Goal: Transaction & Acquisition: Purchase product/service

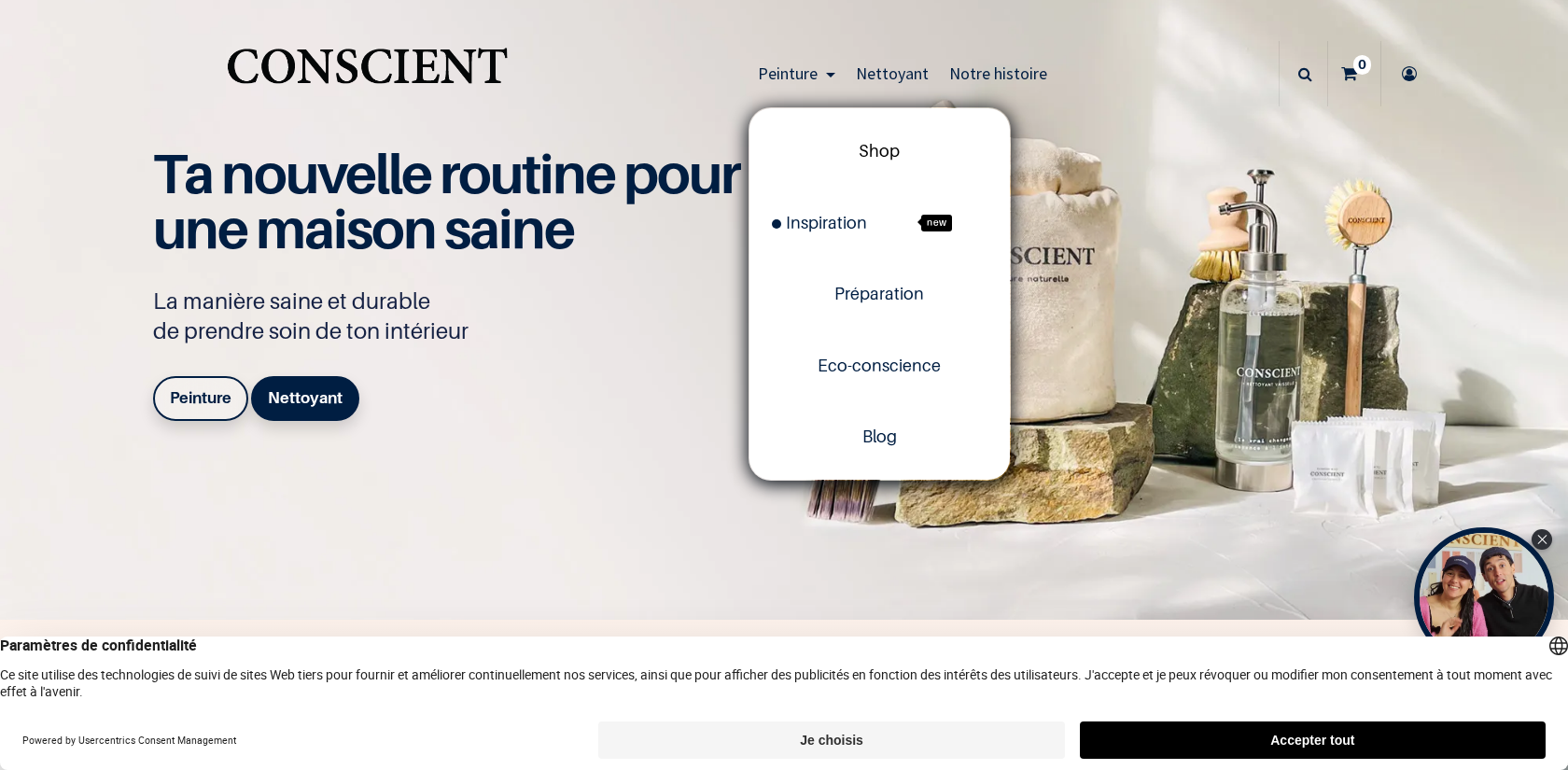
click at [889, 146] on span "Shop" at bounding box center [879, 150] width 41 height 20
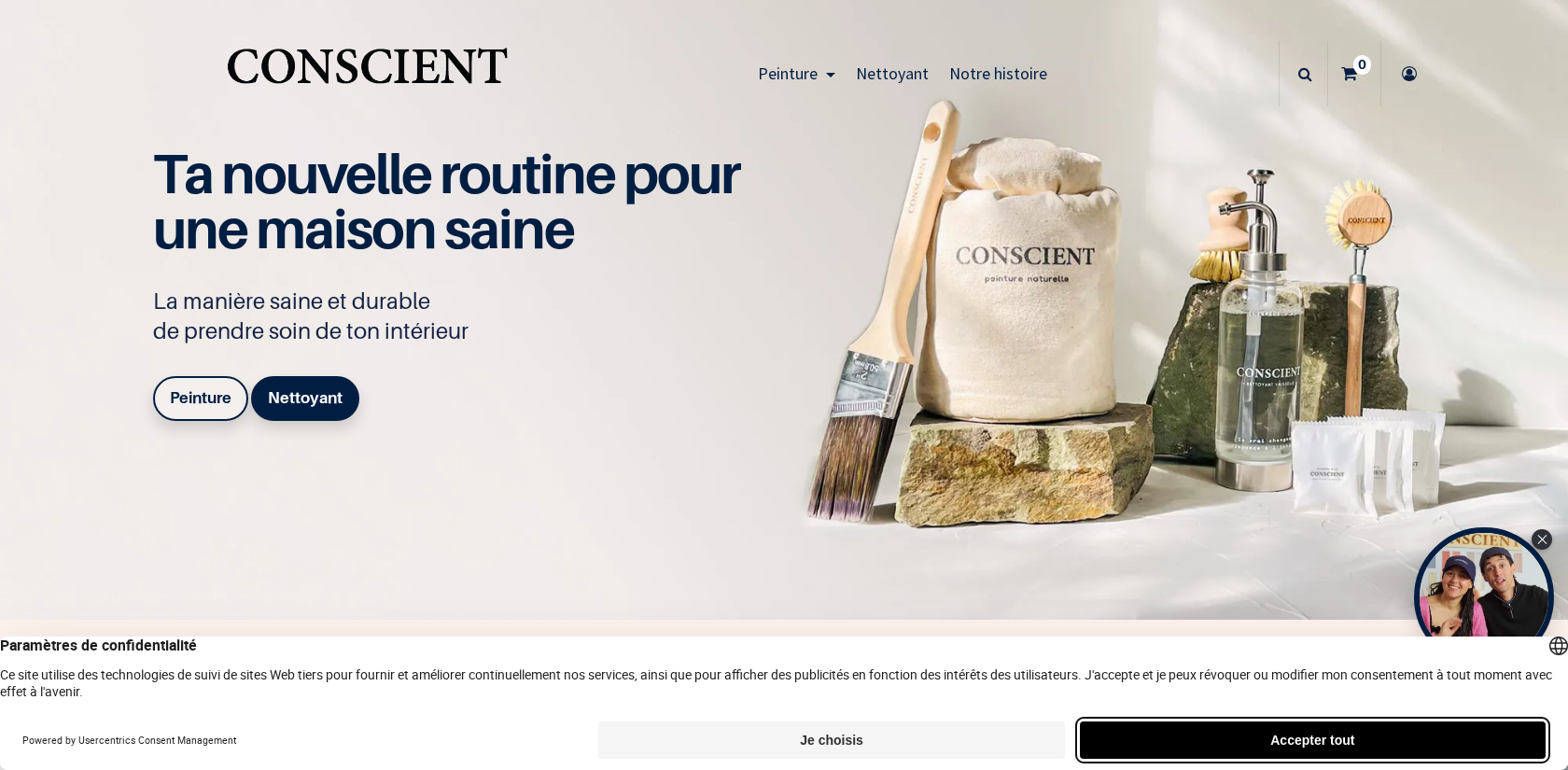
click at [1305, 740] on button "Accepter tout" at bounding box center [1312, 739] width 465 height 37
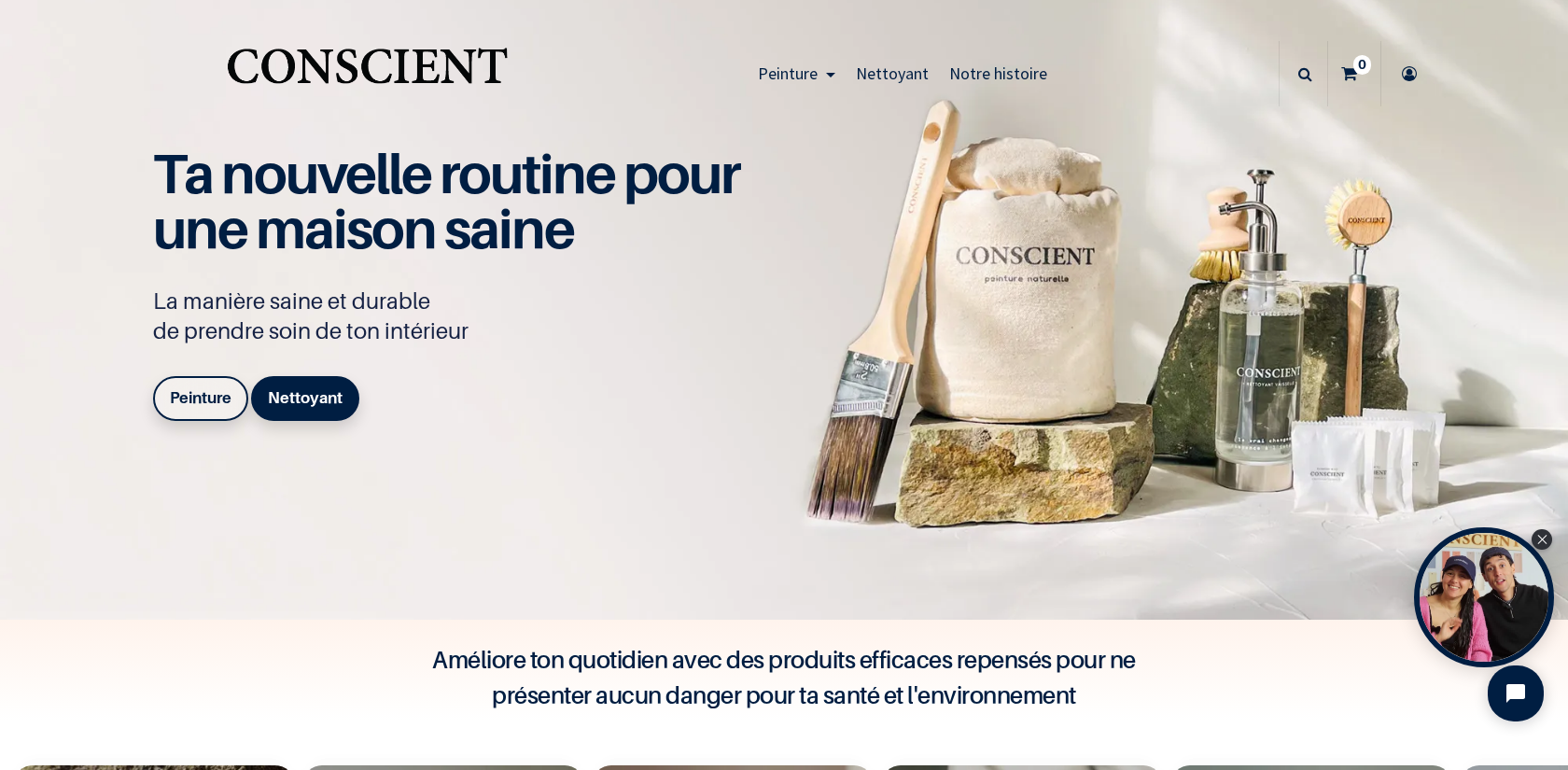
scroll to position [497, 0]
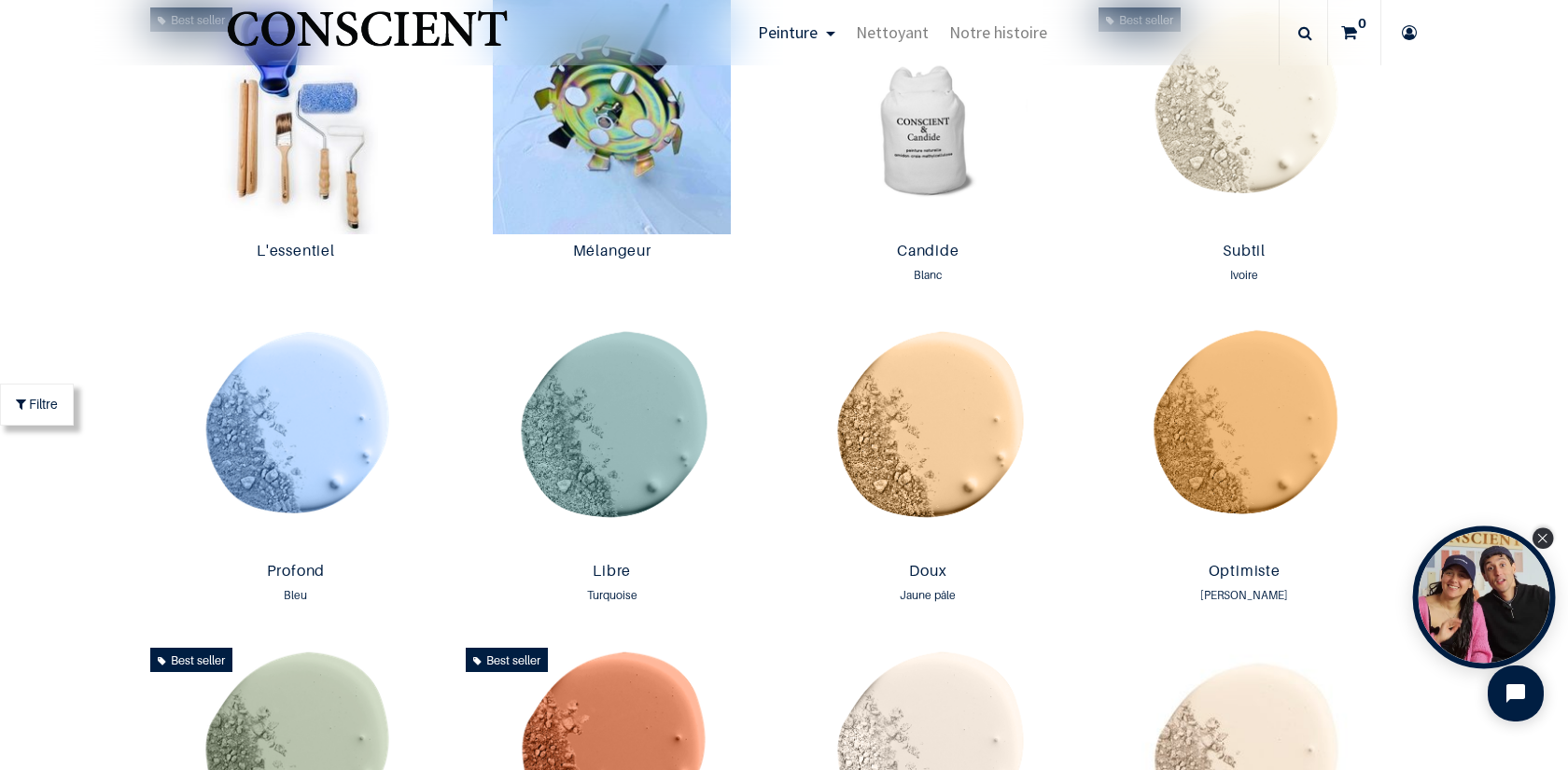
click at [1548, 539] on div "Close Tolstoy widget" at bounding box center [1542, 538] width 20 height 20
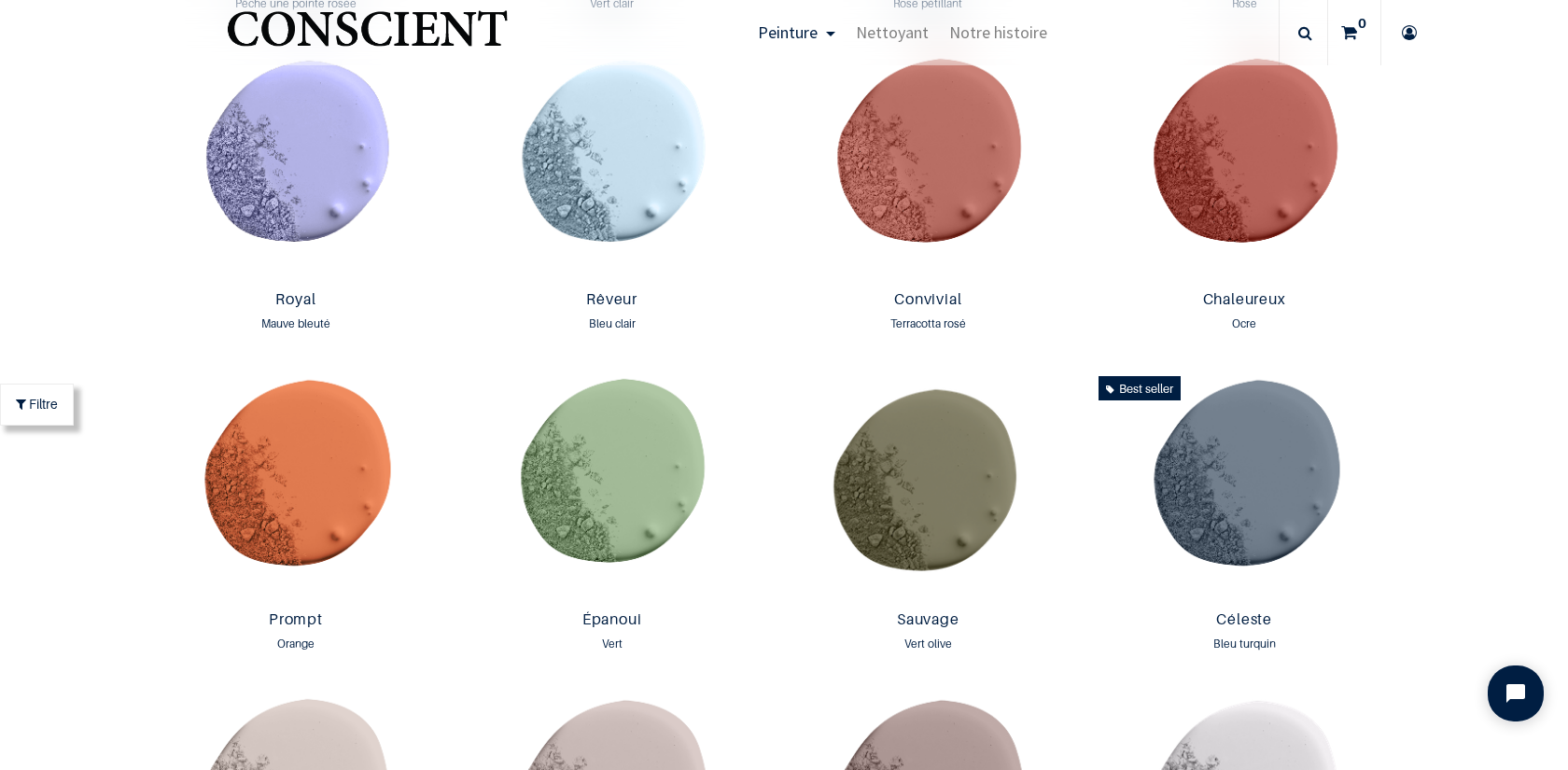
scroll to position [2275, 0]
click at [939, 146] on img at bounding box center [928, 166] width 307 height 234
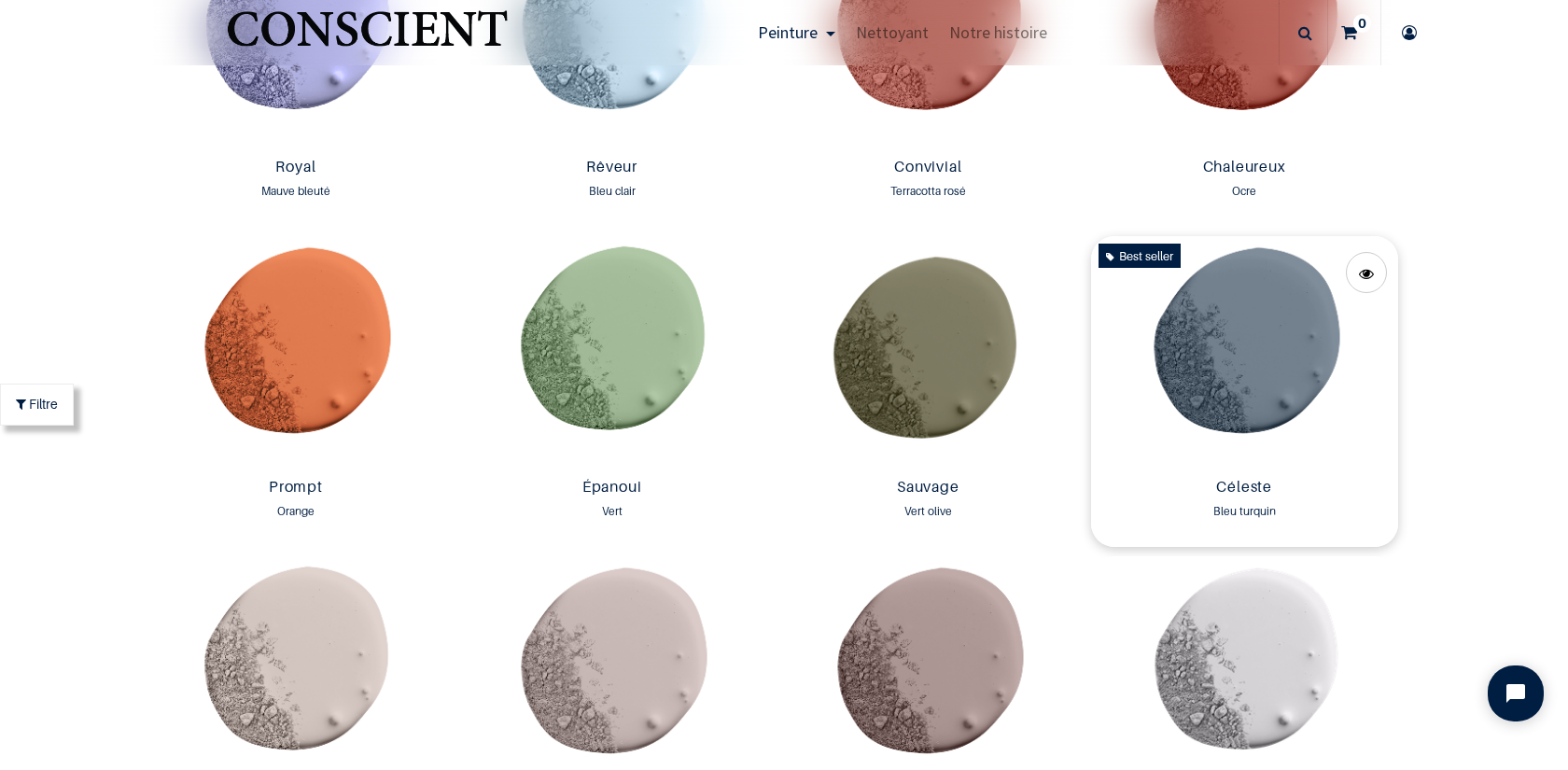
scroll to position [2409, 0]
click at [1250, 354] on img at bounding box center [1244, 352] width 307 height 234
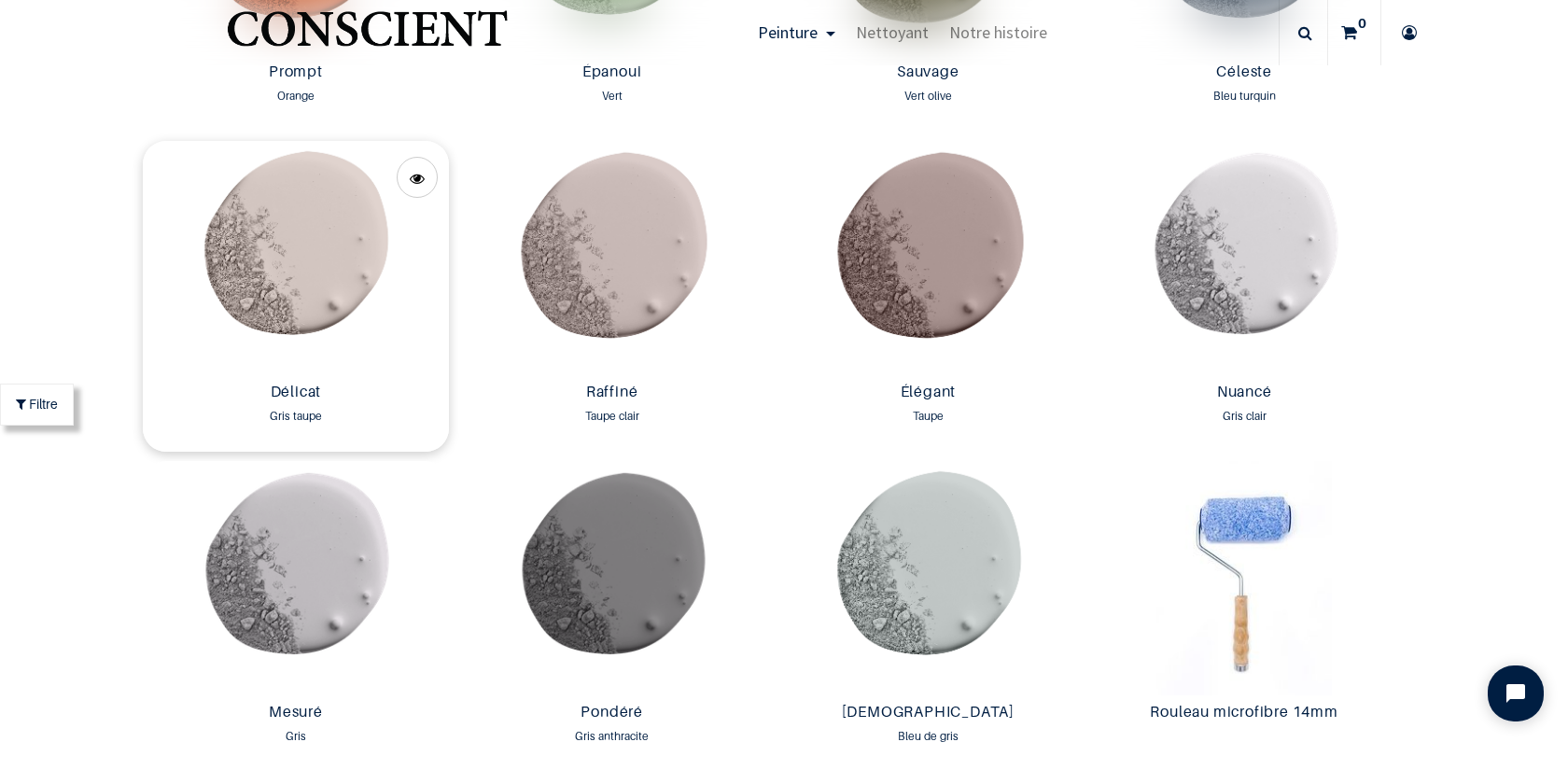
scroll to position [2821, 0]
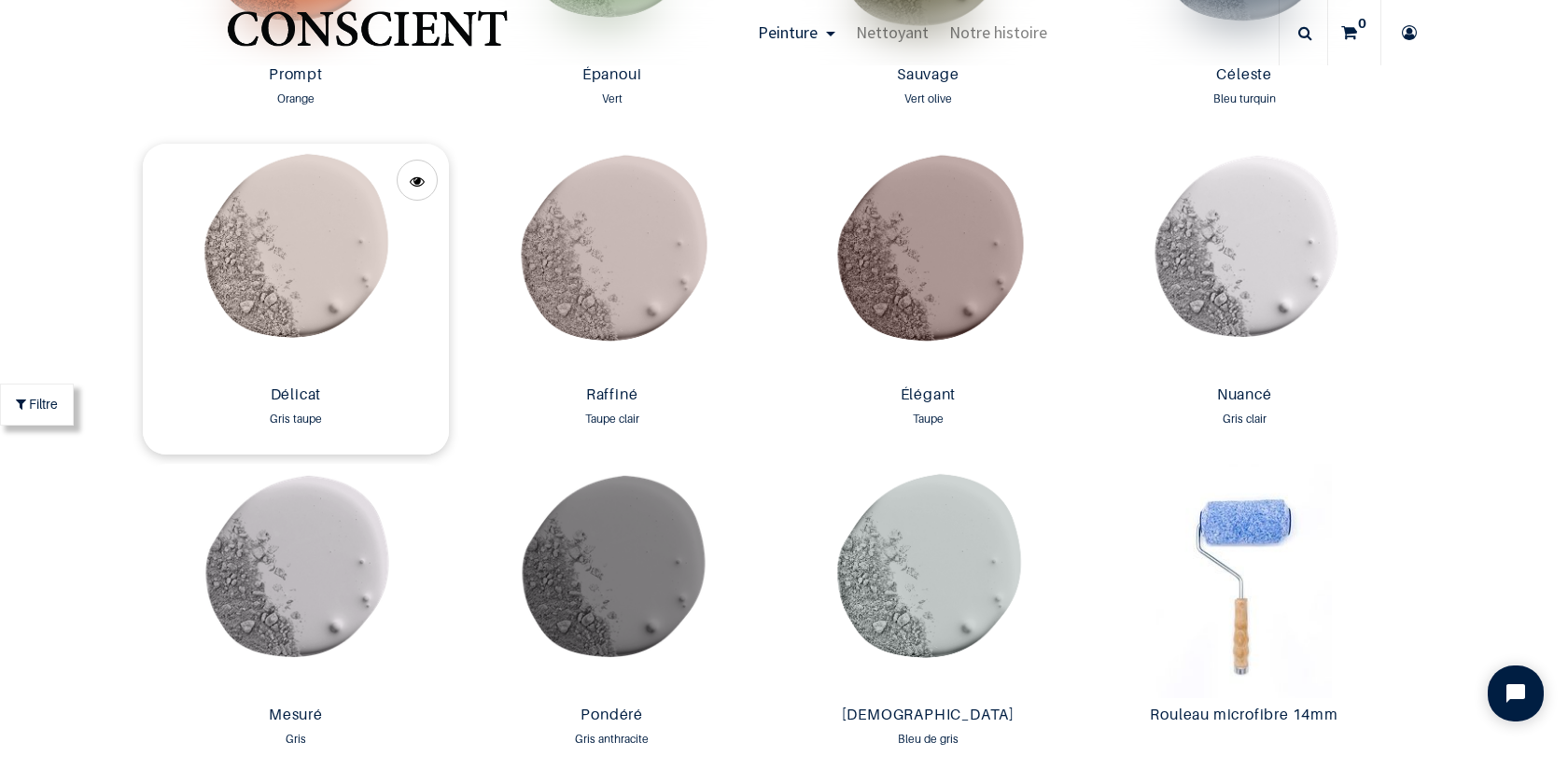
click at [308, 303] on img at bounding box center [295, 260] width 307 height 234
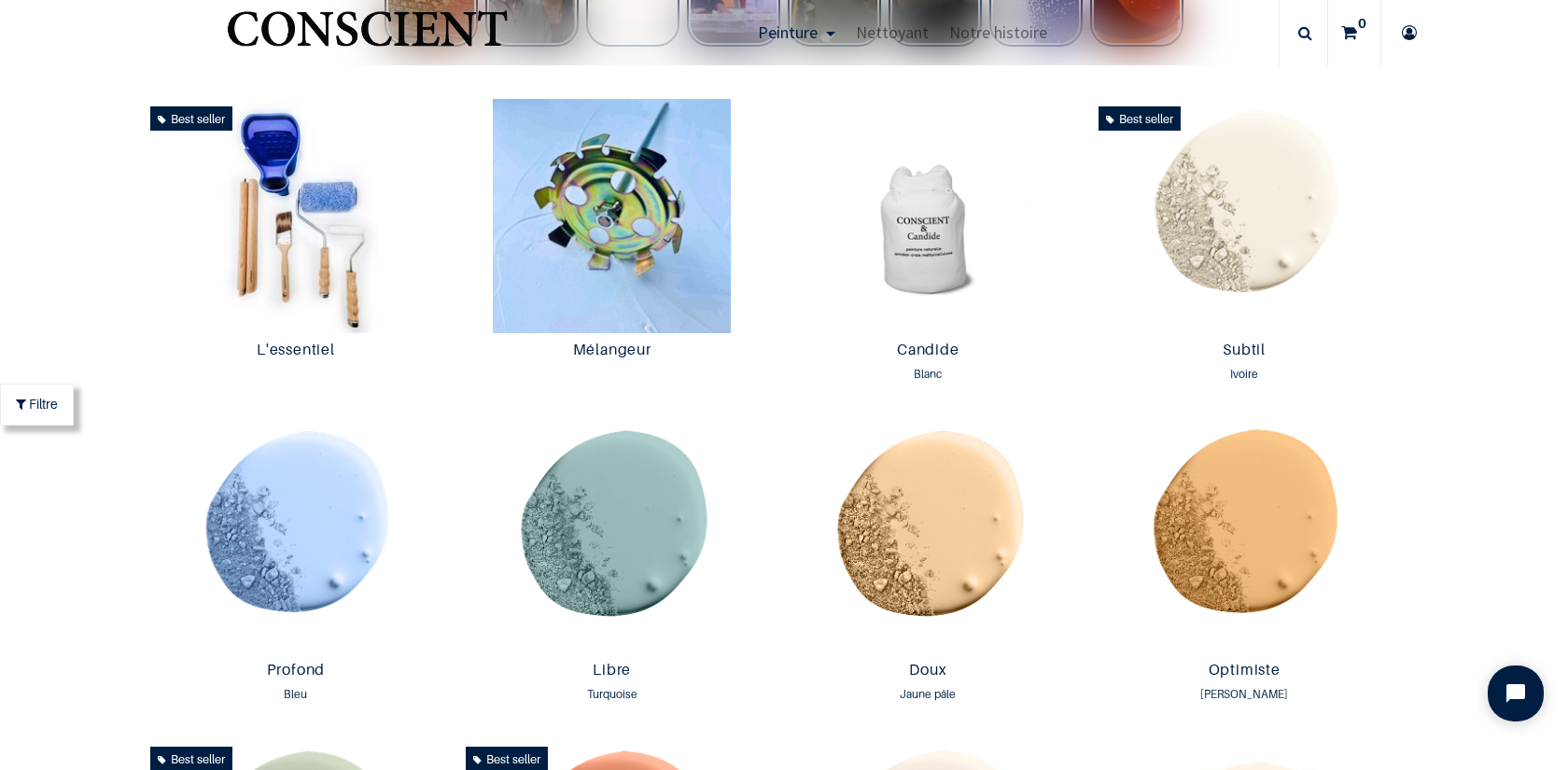
scroll to position [969, 0]
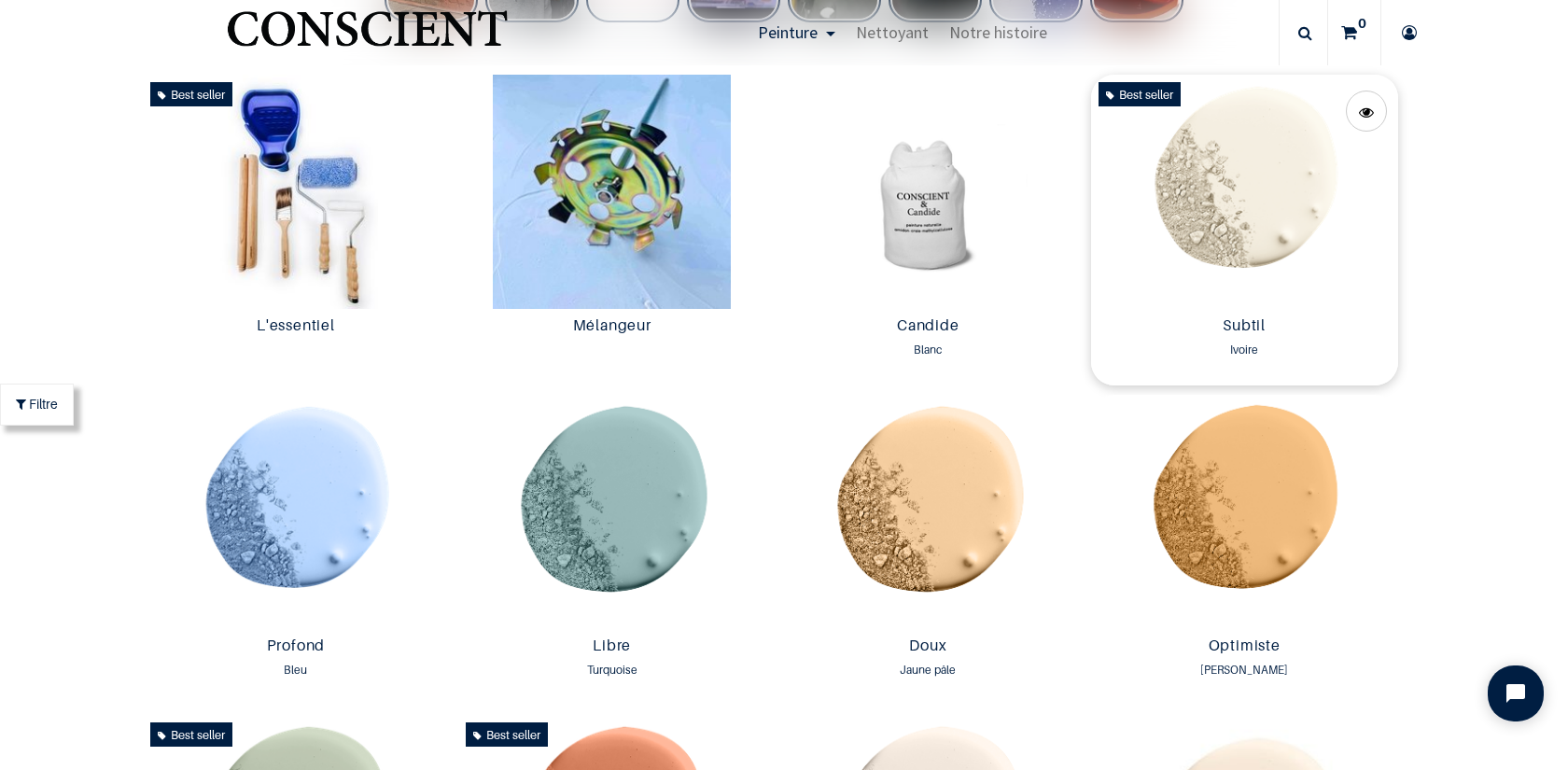
click at [1266, 187] on img at bounding box center [1244, 191] width 307 height 234
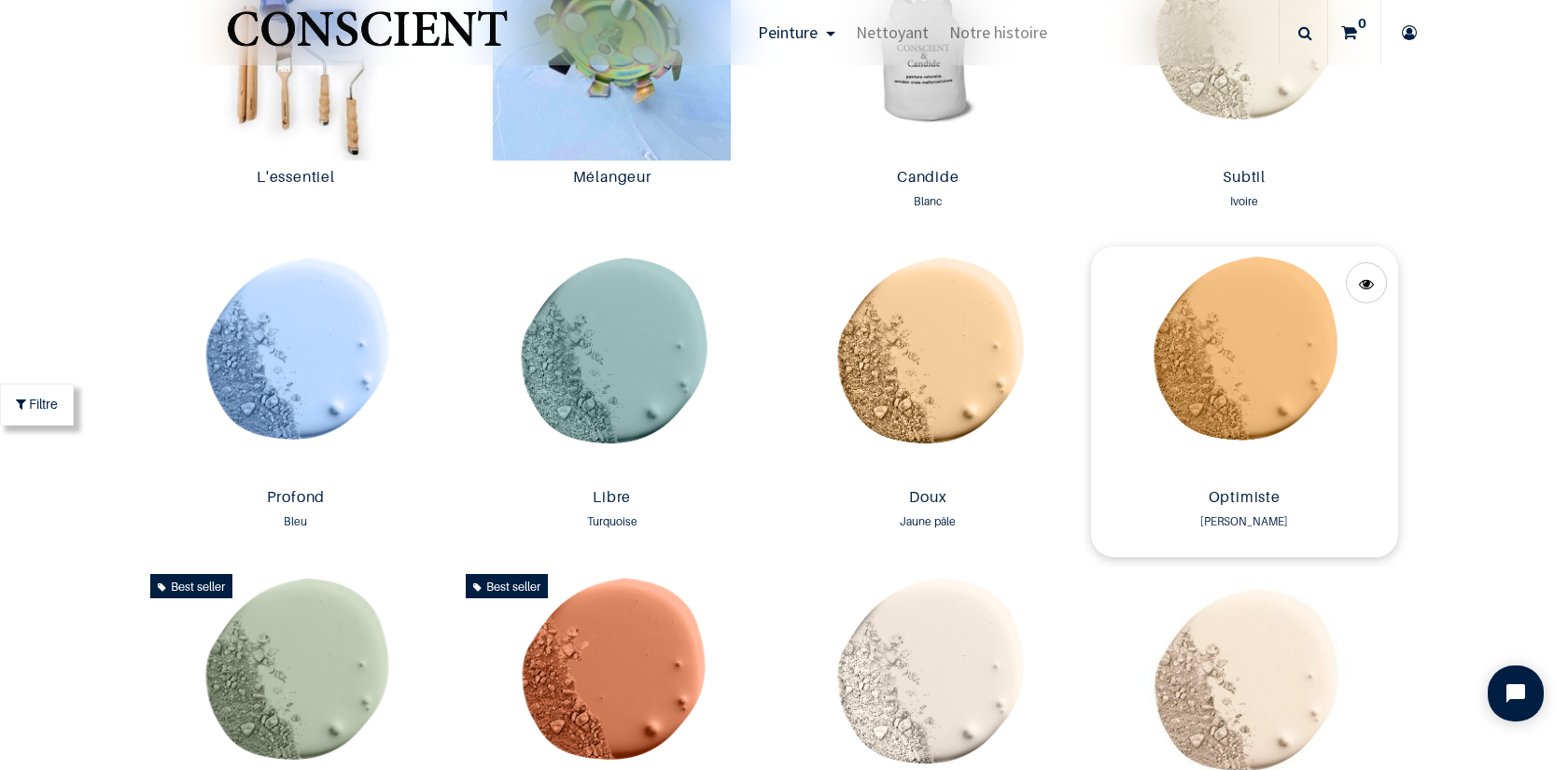
click at [1235, 408] on img at bounding box center [1244, 363] width 307 height 234
click at [993, 366] on img at bounding box center [928, 363] width 307 height 234
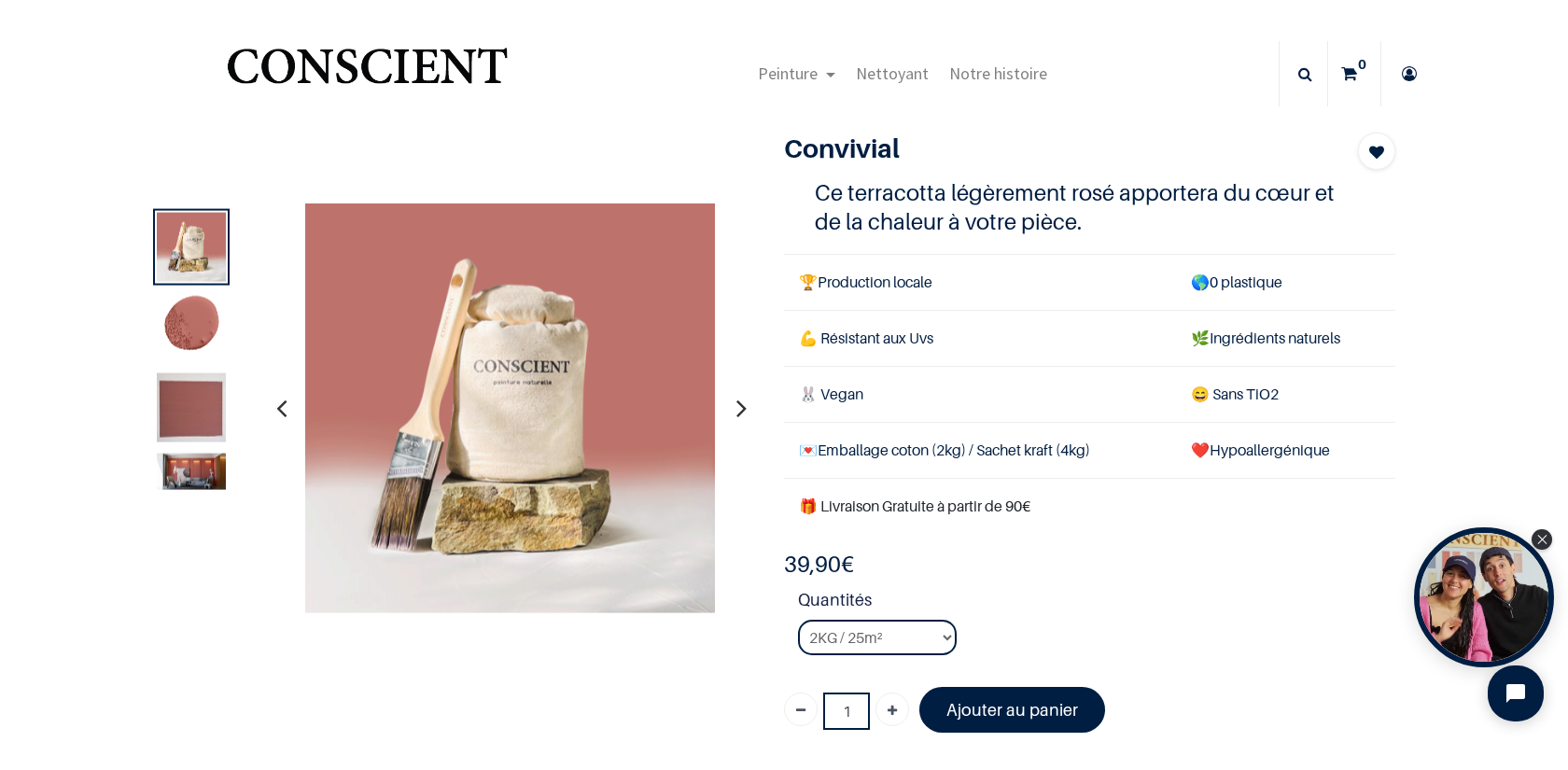
click at [154, 339] on div at bounding box center [191, 327] width 76 height 76
